Goal: Task Accomplishment & Management: Use online tool/utility

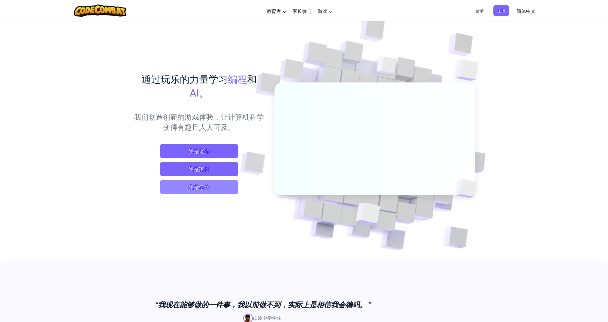
click at [202, 191] on span "我是学生" at bounding box center [199, 187] width 78 height 14
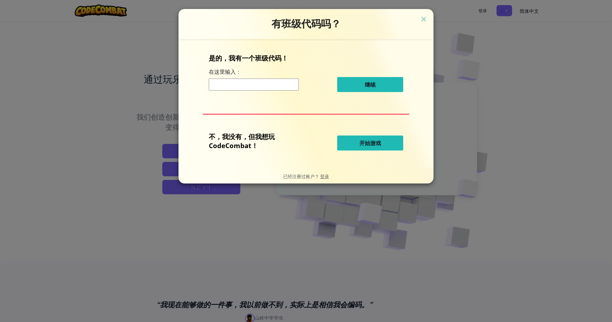
click at [422, 26] on h3 "有班级代码吗？" at bounding box center [306, 24] width 246 height 12
click at [365, 146] on span "开始游戏" at bounding box center [371, 143] width 22 height 7
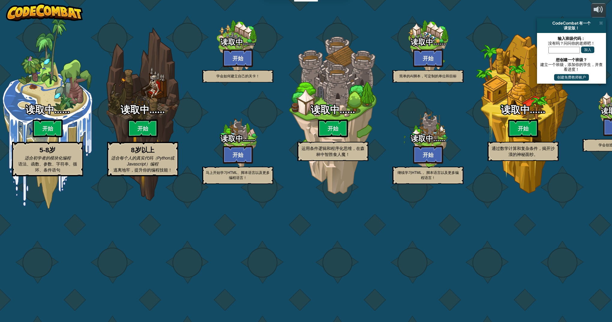
select select "zh-HANS"
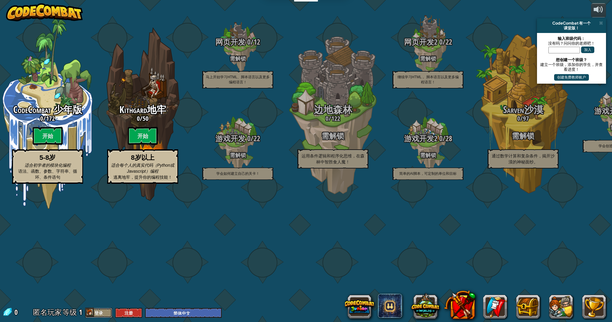
click at [102, 315] on button "登录" at bounding box center [98, 313] width 27 height 10
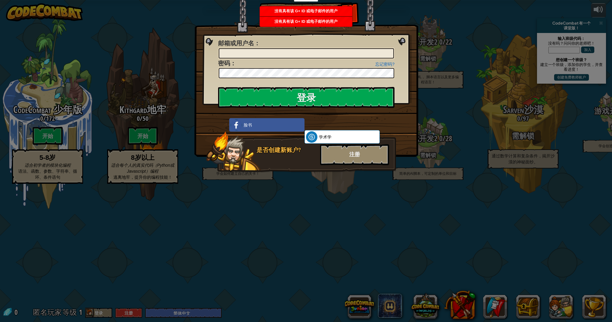
click at [339, 159] on div "注册" at bounding box center [354, 154] width 69 height 21
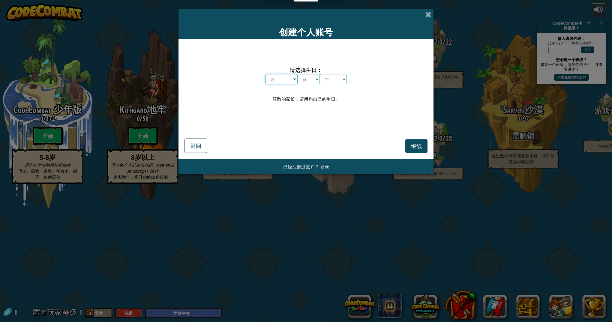
click at [287, 82] on select "月 一月 二月 三月 四月 五月 六月 七月 八月 九月 十月 十一月 十二月" at bounding box center [282, 79] width 32 height 10
select select "10"
click at [266, 74] on select "月 一月 二月 三月 四月 五月 六月 七月 八月 九月 十月 十一月 十二月" at bounding box center [282, 79] width 32 height 10
click at [309, 79] on select "日 1 2 3 4 5 6 7 8 9 10 11 12 13 14 15 16 17 18 19 20 21 22 23 24 25 26 27 28 29…" at bounding box center [308, 79] width 23 height 10
select select "11"
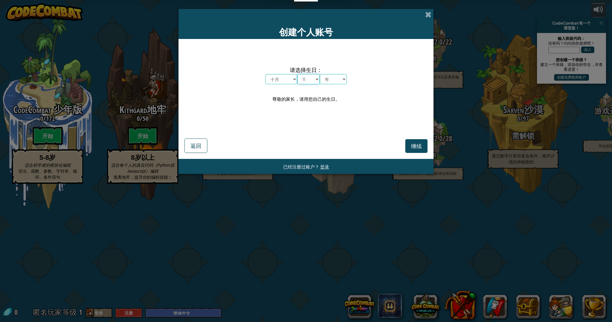
click at [297, 74] on select "日 1 2 3 4 5 6 7 8 9 10 11 12 13 14 15 16 17 18 19 20 21 22 23 24 25 26 27 28 29…" at bounding box center [308, 79] width 23 height 10
click at [294, 80] on select "月 一月 二月 三月 四月 五月 六月 七月 八月 九月 十月 十一月 十二月" at bounding box center [282, 79] width 32 height 10
select select "11"
click at [266, 74] on select "月 一月 二月 三月 四月 五月 六月 七月 八月 九月 十月 十一月 十二月" at bounding box center [282, 79] width 32 height 10
click at [309, 83] on select "日 1 2 3 4 5 6 7 8 9 10 11 12 13 14 15 16 17 18 19 20 21 22 23 24 25 26 27 28 29…" at bounding box center [308, 79] width 23 height 10
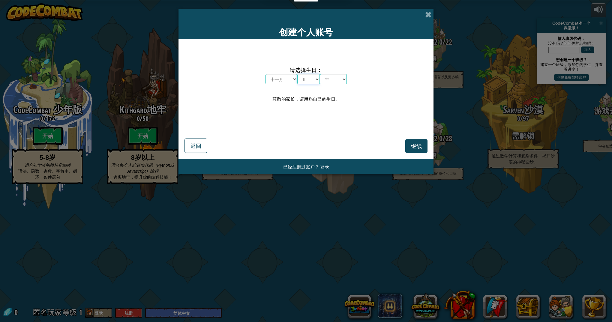
select select "28"
click at [297, 74] on select "日 1 2 3 4 5 6 7 8 9 10 11 12 13 14 15 16 17 18 19 20 21 22 23 24 25 26 27 28 29…" at bounding box center [308, 79] width 23 height 10
click at [333, 81] on select "年 2025 2024 2023 2022 2021 2020 2019 2018 2017 2016 2015 2014 2013 2012 2011 20…" at bounding box center [333, 79] width 27 height 10
select select "1998"
click at [320, 74] on select "年 2025 2024 2023 2022 2021 2020 2019 2018 2017 2016 2015 2014 2013 2012 2011 20…" at bounding box center [333, 79] width 27 height 10
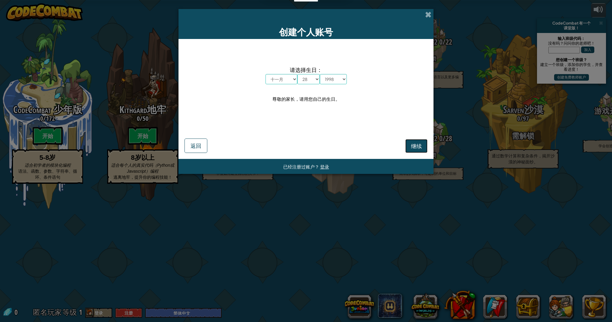
click at [409, 151] on button "继续" at bounding box center [416, 146] width 22 height 14
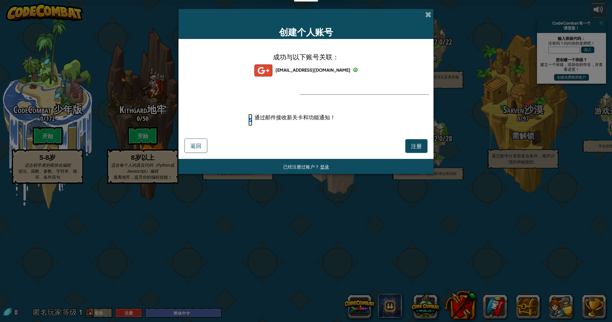
click at [251, 120] on input "通过邮件接收新关卡和功能通知！" at bounding box center [250, 120] width 4 height 12
checkbox input "false"
click at [408, 142] on button "注册" at bounding box center [416, 146] width 22 height 14
click at [419, 144] on button "注册" at bounding box center [416, 146] width 22 height 14
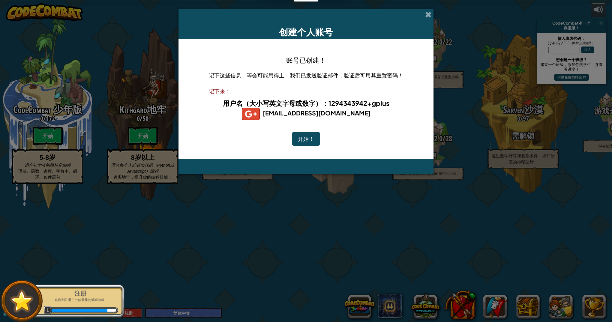
click at [311, 141] on button "开始！" at bounding box center [306, 139] width 28 height 14
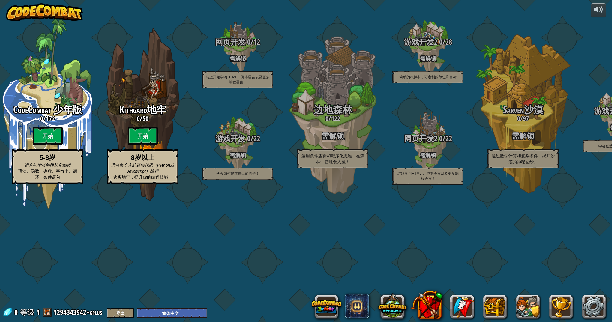
select select "zh-HANS"
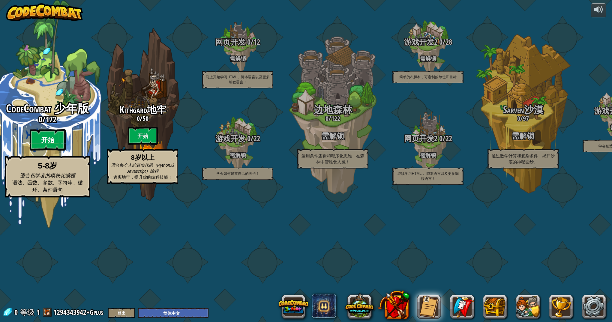
click at [43, 151] on btn "开始" at bounding box center [48, 140] width 36 height 22
select select "zh-HANS"
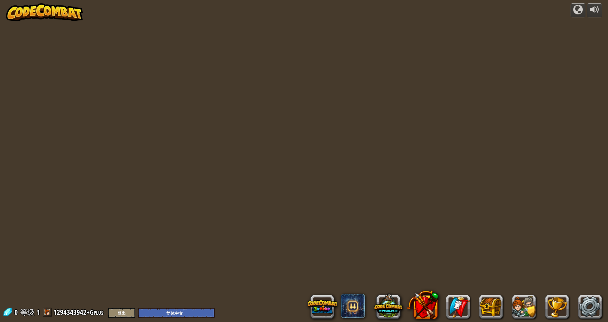
select select "zh-HANS"
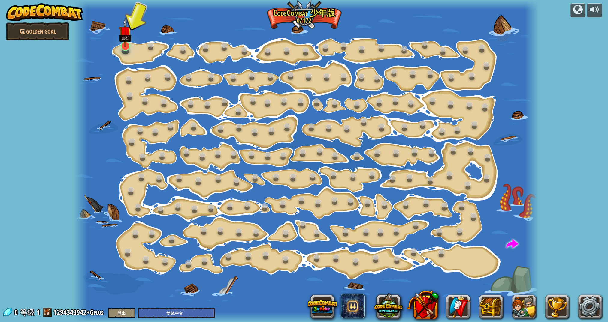
click at [124, 44] on img at bounding box center [125, 32] width 13 height 29
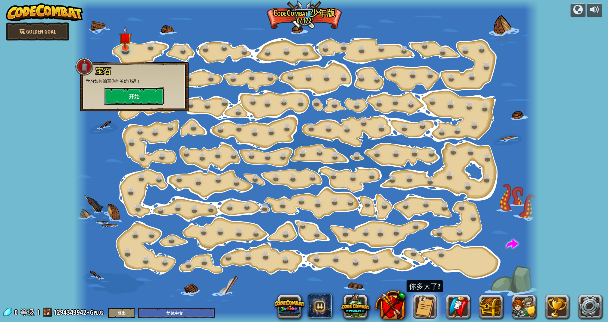
click at [145, 100] on button "开始" at bounding box center [134, 96] width 60 height 18
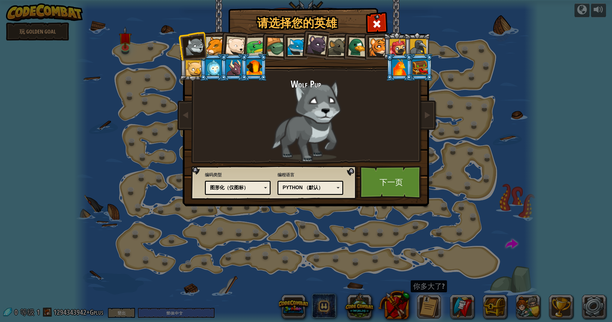
click at [255, 185] on div "图形化（仅图标）" at bounding box center [236, 188] width 52 height 7
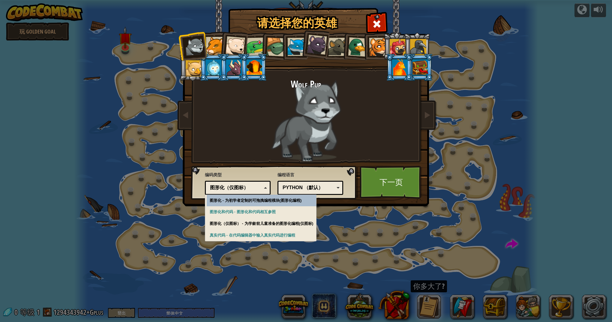
click at [255, 185] on div "图形化（仅图标）" at bounding box center [236, 188] width 52 height 7
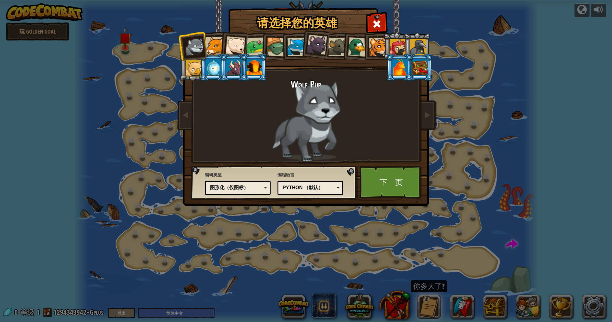
click at [304, 183] on div "Python （默认）" at bounding box center [310, 187] width 58 height 9
click at [311, 243] on div "请选择您的英雄 0 Wolf Pup Cougar Polar Bear Cub Frog 烏龜 藍狐英雄 小猎豹 Brown Rat 鸭子 小虎崽 Pugi…" at bounding box center [306, 161] width 612 height 322
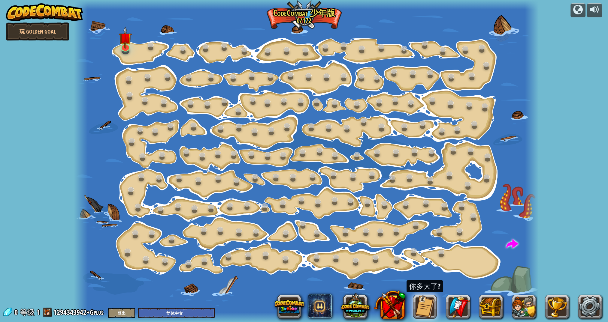
click at [124, 52] on div at bounding box center [126, 51] width 8 height 6
click at [124, 50] on div at bounding box center [126, 51] width 8 height 6
click at [127, 47] on link at bounding box center [125, 45] width 12 height 12
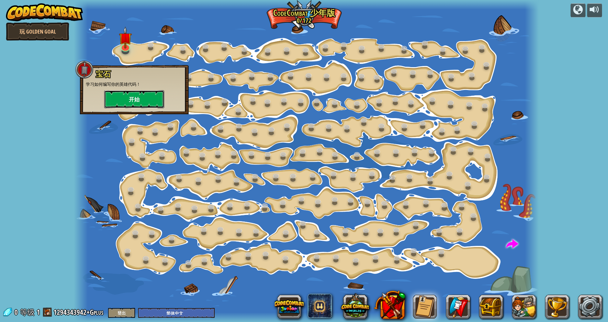
click at [137, 97] on button "开始" at bounding box center [134, 99] width 60 height 18
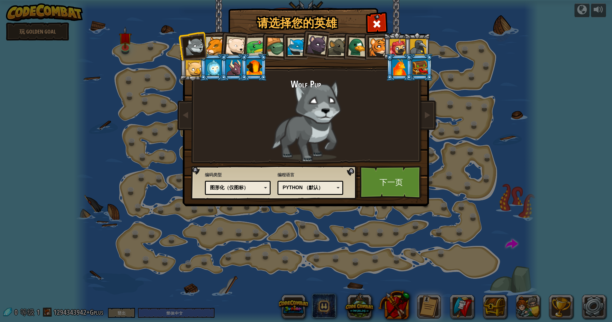
click at [211, 52] on div at bounding box center [215, 46] width 18 height 18
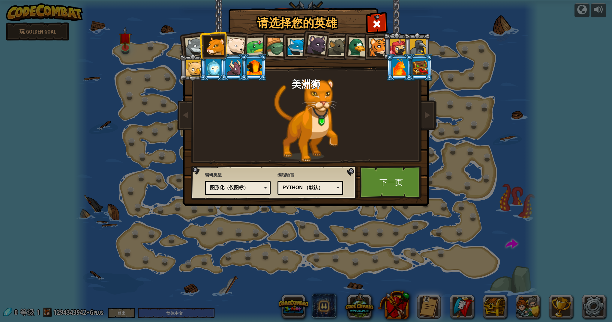
click at [234, 50] on div at bounding box center [235, 46] width 20 height 20
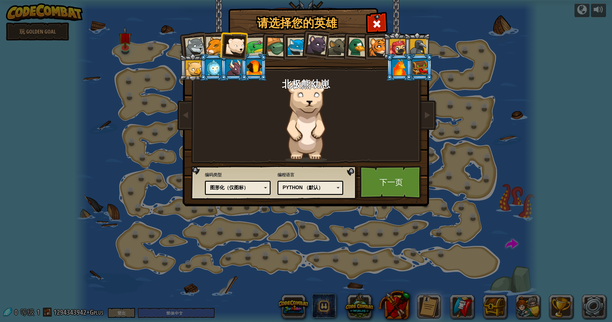
click at [319, 48] on div at bounding box center [317, 45] width 20 height 20
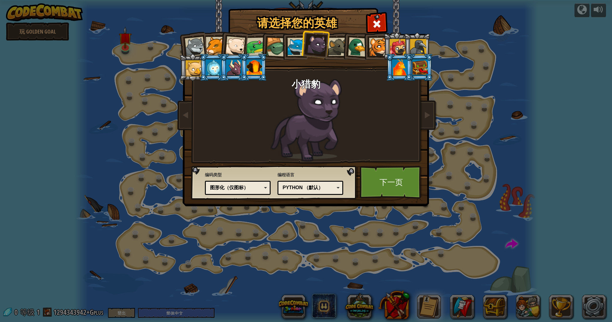
click at [374, 51] on div at bounding box center [378, 47] width 18 height 18
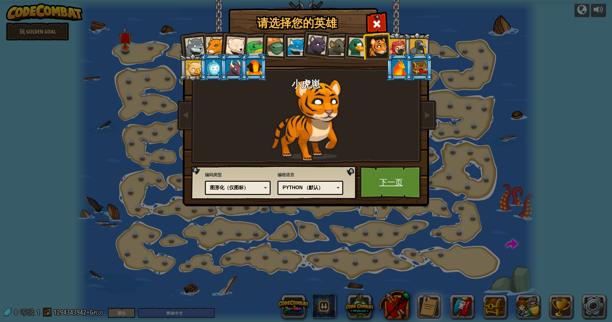
click at [394, 176] on link "下一页" at bounding box center [391, 182] width 63 height 33
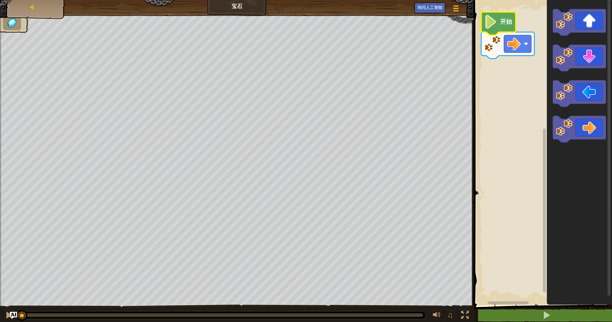
click at [500, 23] on icon "Blockly工作区" at bounding box center [498, 23] width 35 height 23
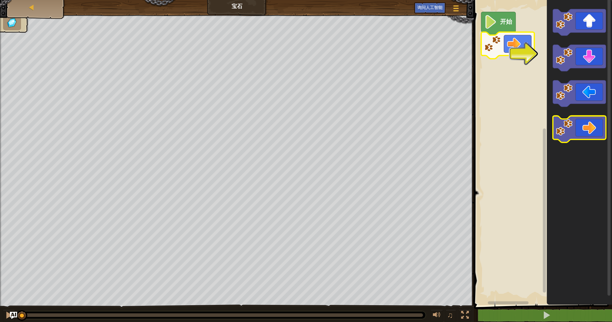
click at [581, 131] on icon "Blockly工作区" at bounding box center [579, 129] width 53 height 27
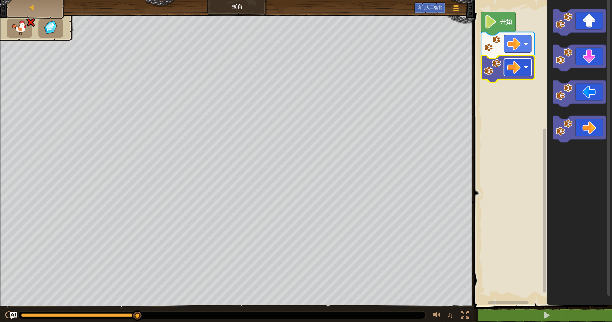
click at [523, 71] on rect "Blockly工作区" at bounding box center [517, 67] width 27 height 17
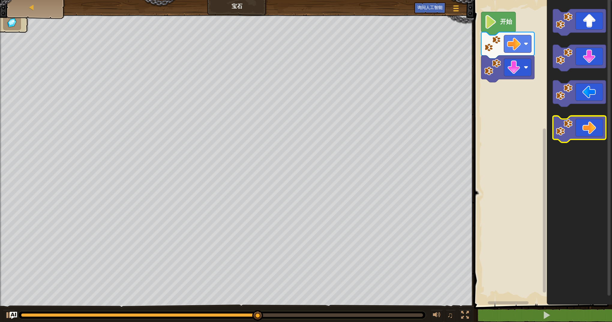
click at [588, 126] on icon "Blockly工作区" at bounding box center [579, 129] width 53 height 27
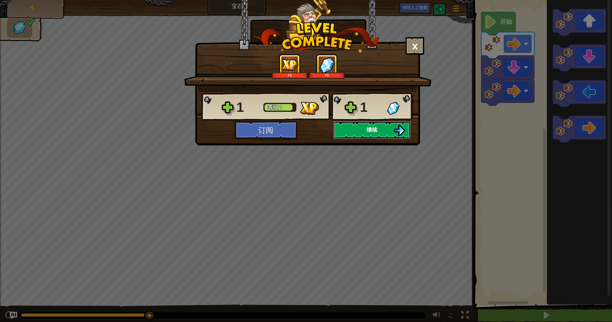
click at [358, 127] on button "继续" at bounding box center [371, 130] width 77 height 18
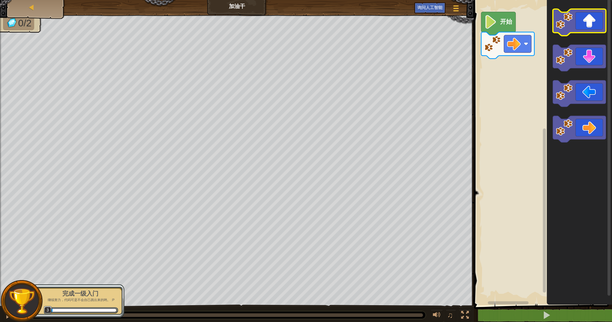
click at [587, 27] on icon "Blockly工作区" at bounding box center [579, 22] width 53 height 27
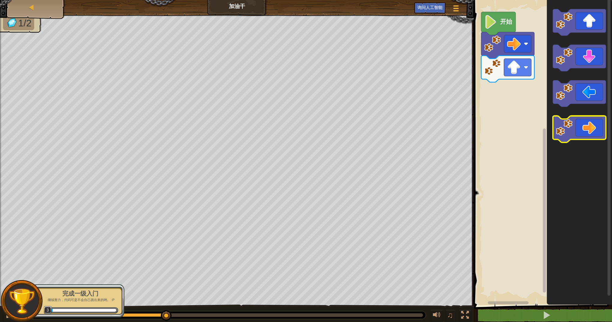
click at [584, 126] on icon "Blockly工作区" at bounding box center [579, 129] width 53 height 27
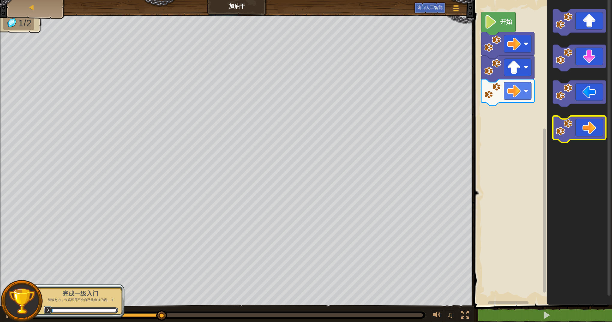
click at [582, 126] on icon "Blockly工作区" at bounding box center [579, 129] width 53 height 27
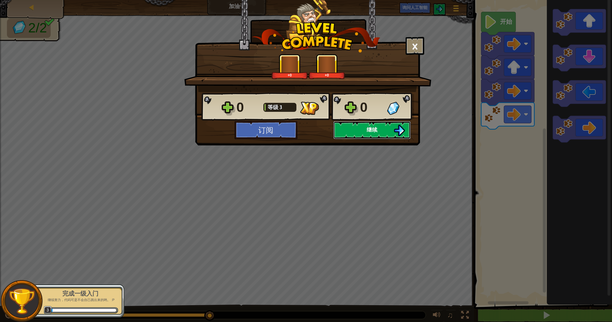
click at [363, 127] on button "继续" at bounding box center [371, 130] width 77 height 18
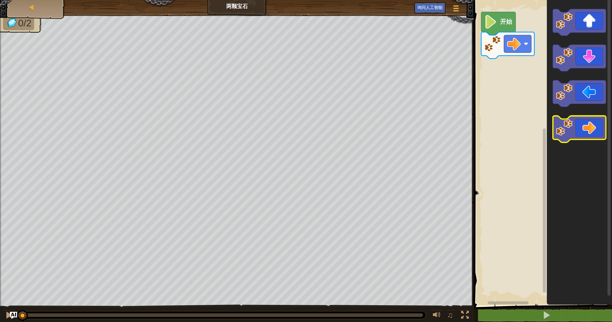
click at [578, 126] on icon "Blockly工作区" at bounding box center [579, 129] width 53 height 27
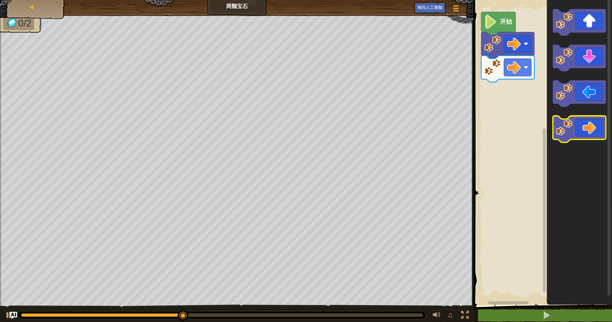
click at [578, 126] on icon "Blockly工作区" at bounding box center [579, 129] width 53 height 27
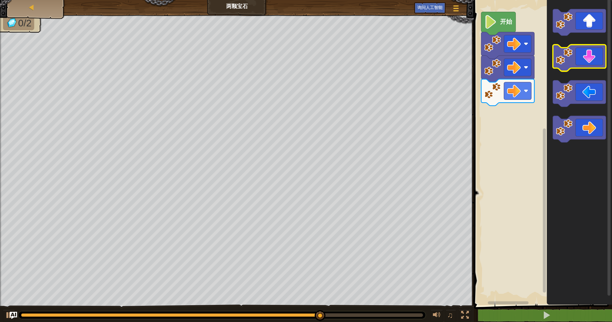
click at [588, 68] on icon "Blockly工作区" at bounding box center [579, 58] width 53 height 27
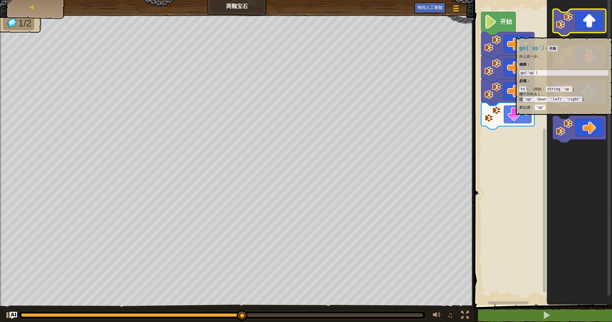
click at [586, 34] on rect "Blockly工作区" at bounding box center [579, 22] width 53 height 27
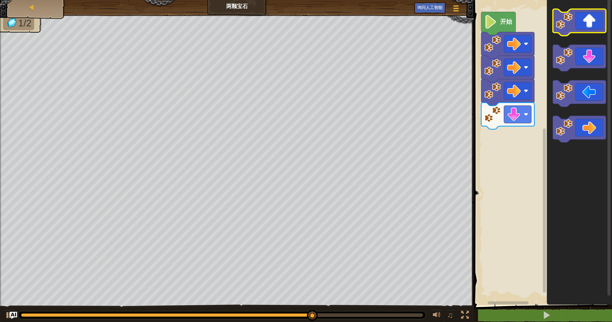
click at [587, 31] on icon "Blockly工作区" at bounding box center [579, 22] width 53 height 27
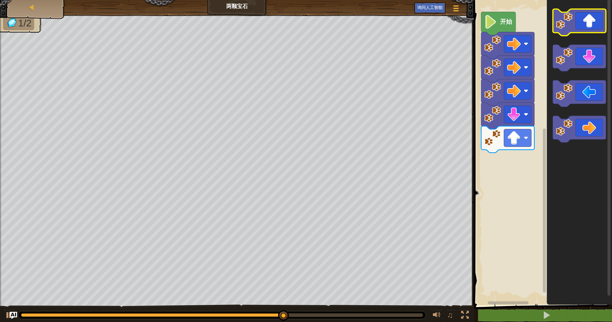
click at [587, 31] on icon "Blockly工作区" at bounding box center [579, 22] width 53 height 27
